Goal: Navigation & Orientation: Find specific page/section

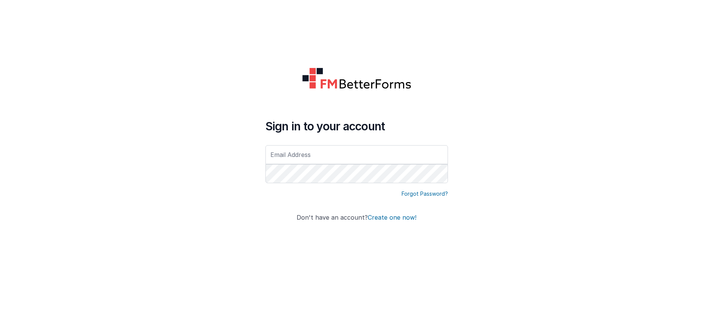
click at [489, 126] on form "Sign in to your account Forgot Password? Don't have an account? Create one now!" at bounding box center [356, 165] width 713 height 331
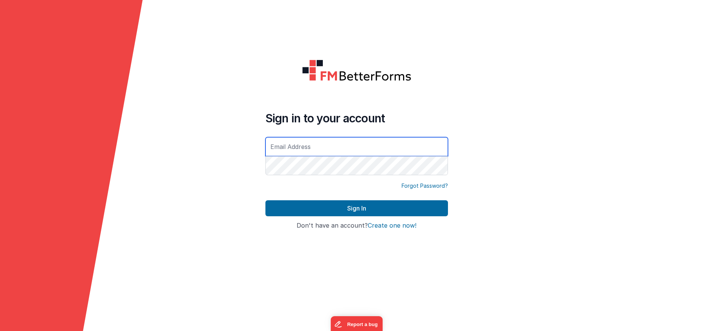
paste input "[EMAIL_ADDRESS][DOMAIN_NAME]"
type input "[EMAIL_ADDRESS][DOMAIN_NAME]"
click at [346, 176] on div "[EMAIL_ADDRESS][DOMAIN_NAME]" at bounding box center [356, 157] width 183 height 40
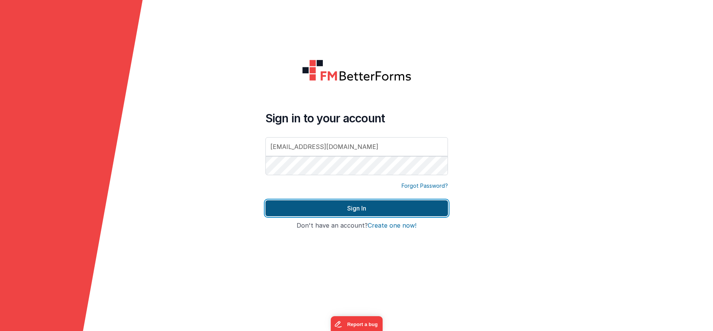
click at [350, 208] on button "Sign In" at bounding box center [356, 208] width 183 height 16
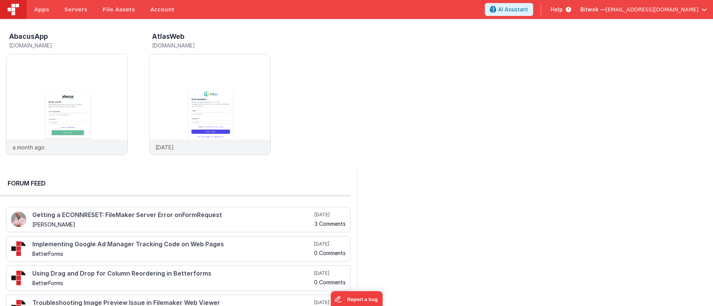
click at [563, 10] on span "Help" at bounding box center [557, 10] width 12 height 8
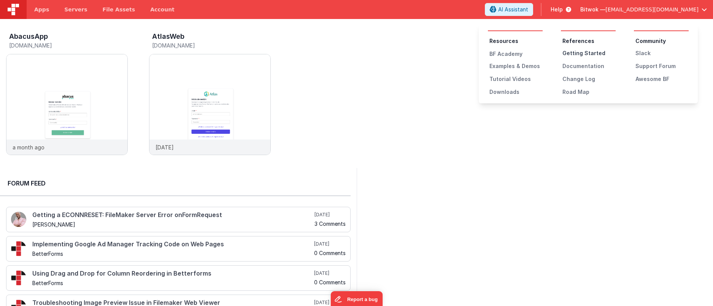
click at [583, 53] on div "Getting Started" at bounding box center [589, 53] width 53 height 8
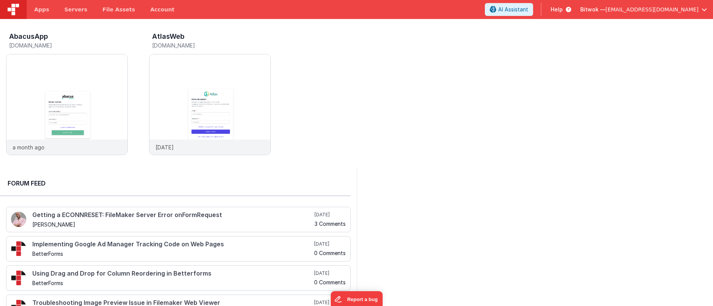
click at [580, 5] on div "Help" at bounding box center [561, 9] width 39 height 13
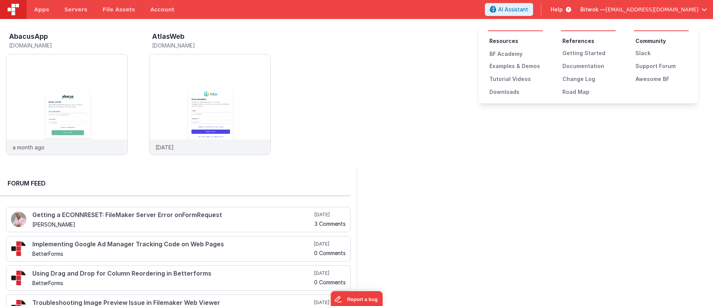
click at [572, 89] on div "Road Map" at bounding box center [589, 92] width 53 height 8
